Goal: Task Accomplishment & Management: Use online tool/utility

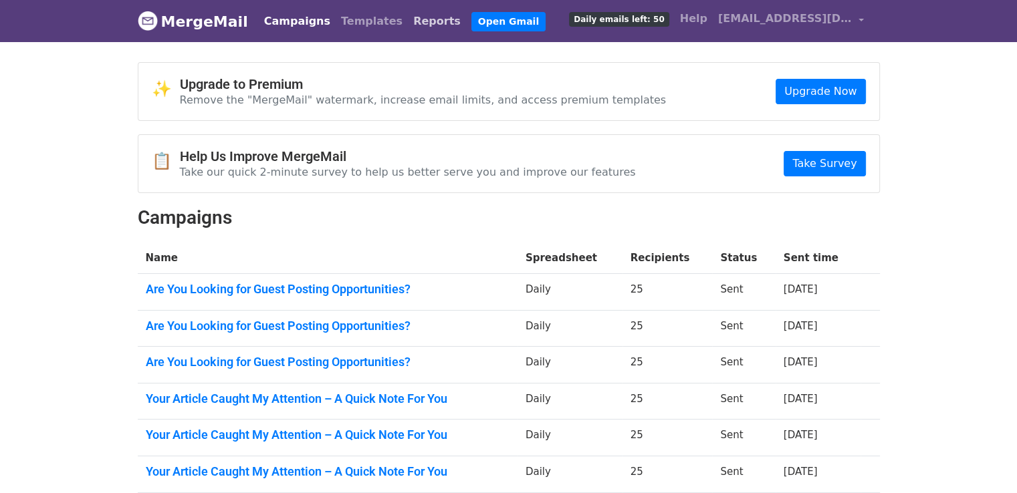
click at [408, 15] on link "Reports" at bounding box center [437, 21] width 58 height 27
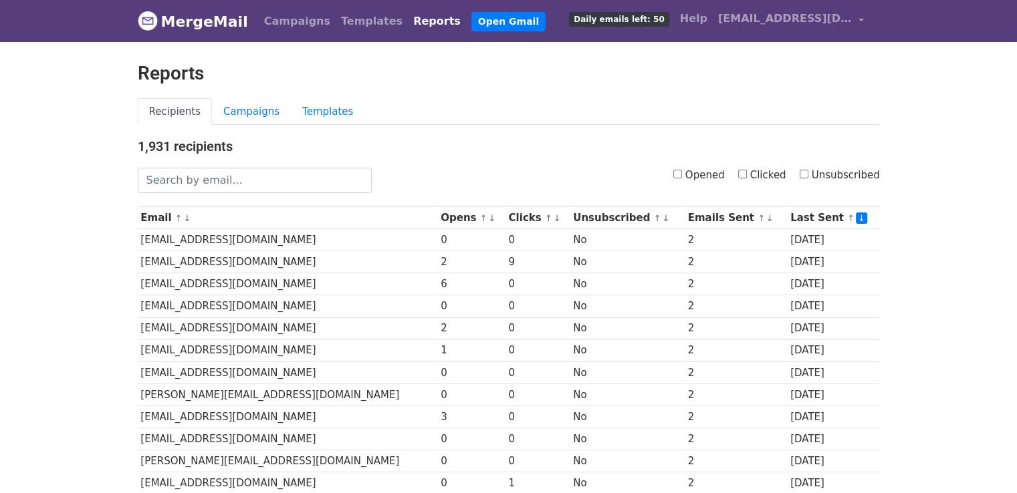
click at [747, 170] on input "Clicked" at bounding box center [742, 174] width 9 height 9
checkbox input "true"
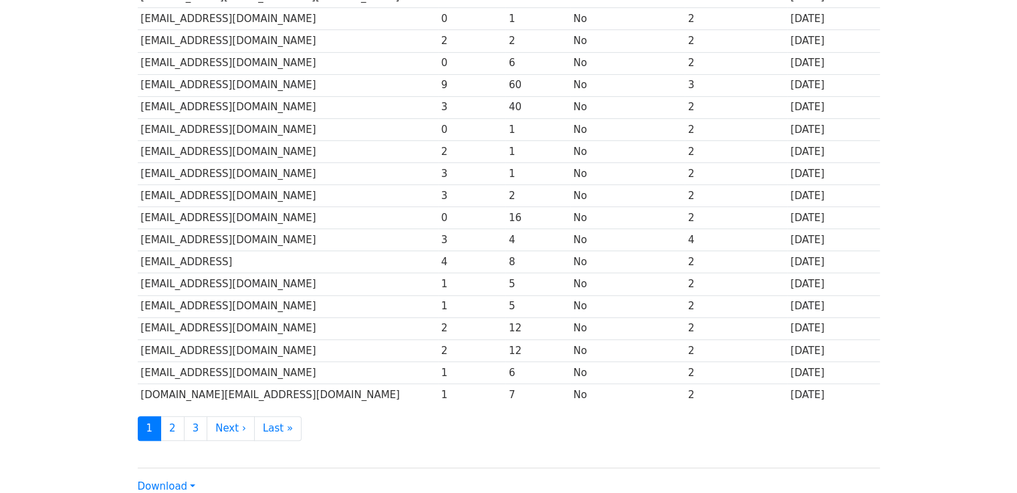
scroll to position [590, 0]
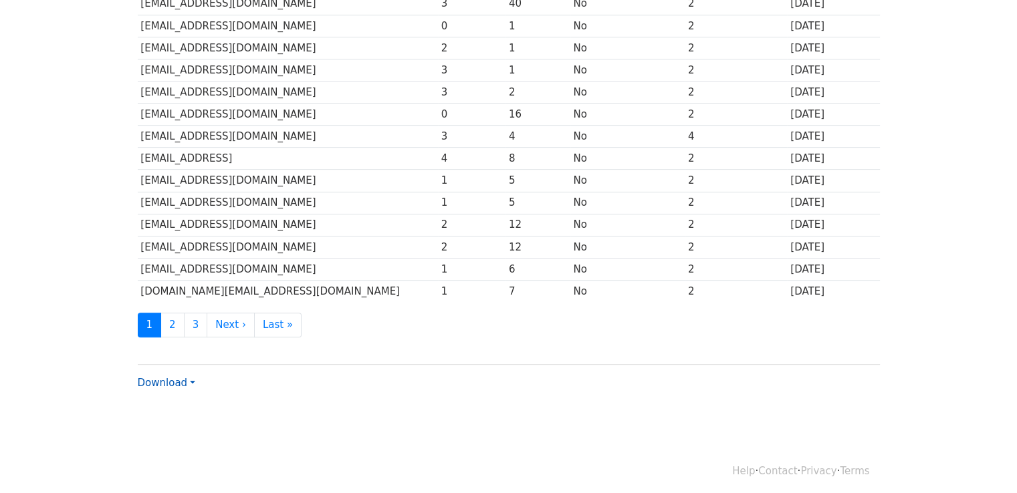
click at [168, 377] on link "Download" at bounding box center [166, 383] width 57 height 12
click at [178, 399] on link "CSV" at bounding box center [191, 408] width 106 height 21
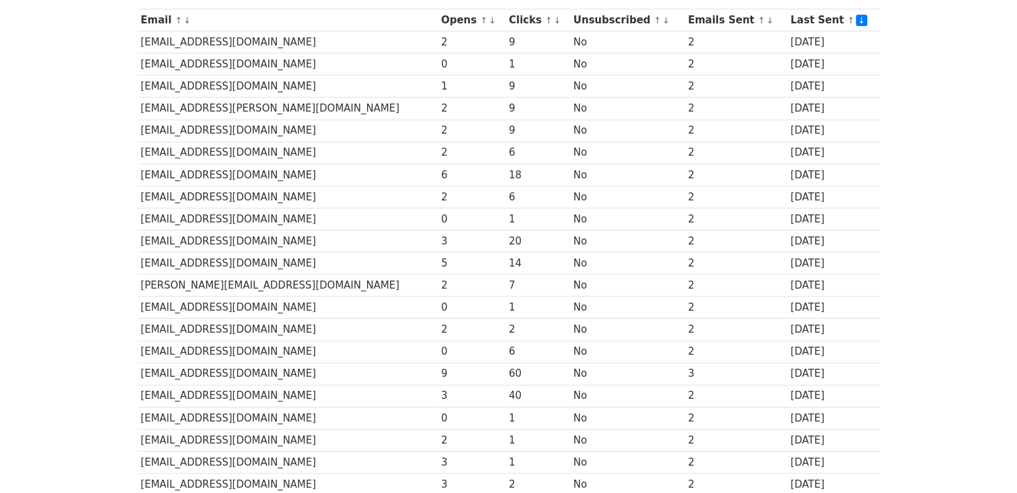
scroll to position [122, 0]
